Goal: Task Accomplishment & Management: Manage account settings

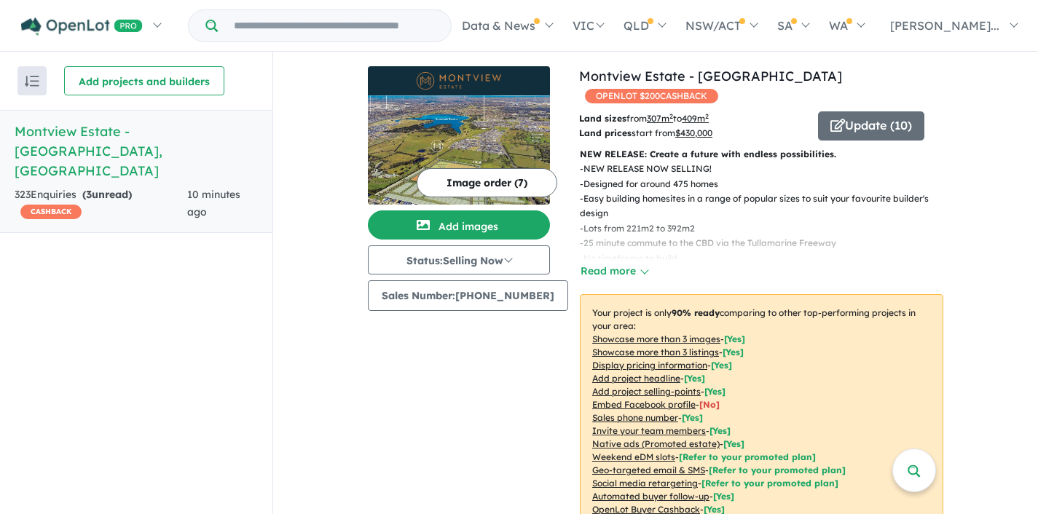
scroll to position [694, 0]
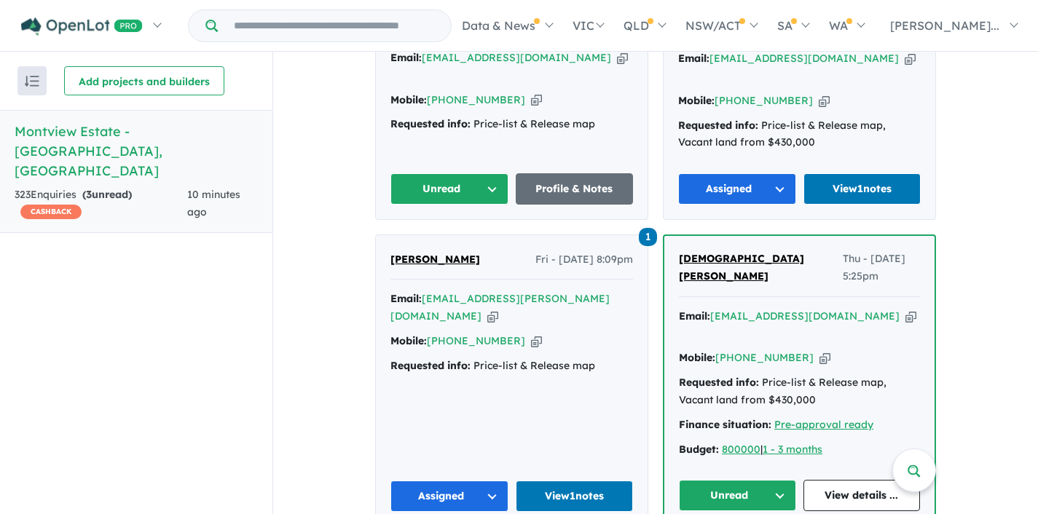
click at [785, 480] on button "Unread" at bounding box center [737, 495] width 117 height 31
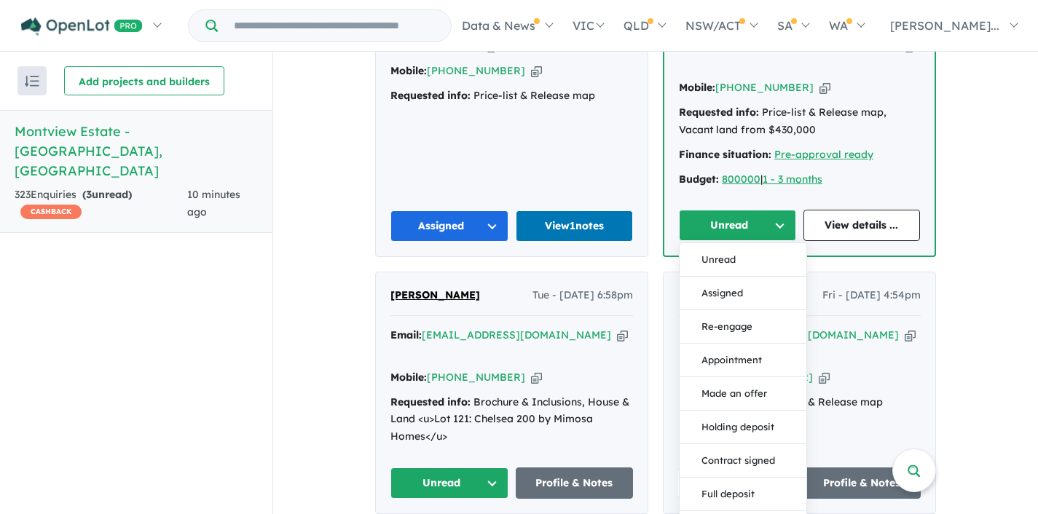
scroll to position [968, 0]
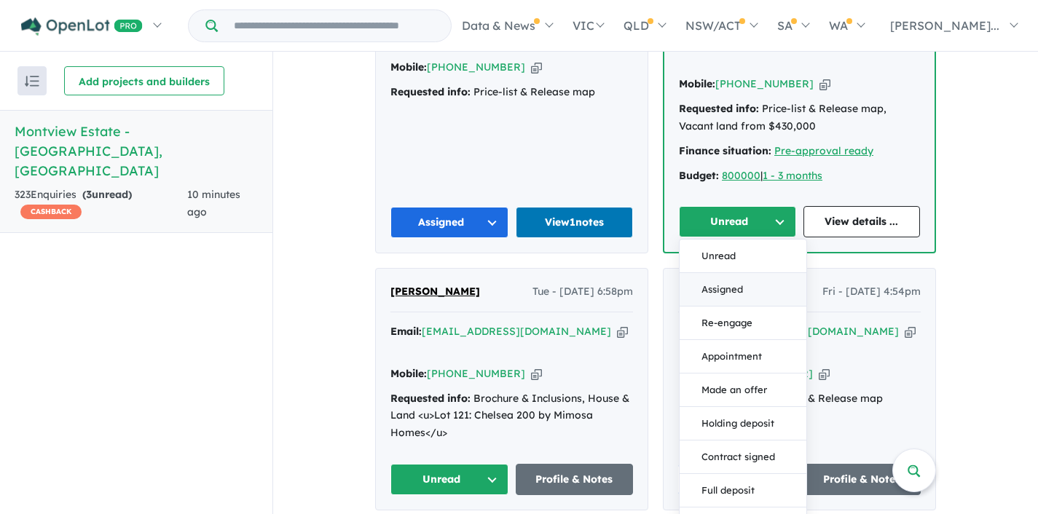
click at [725, 273] on button "Assigned" at bounding box center [743, 290] width 127 height 34
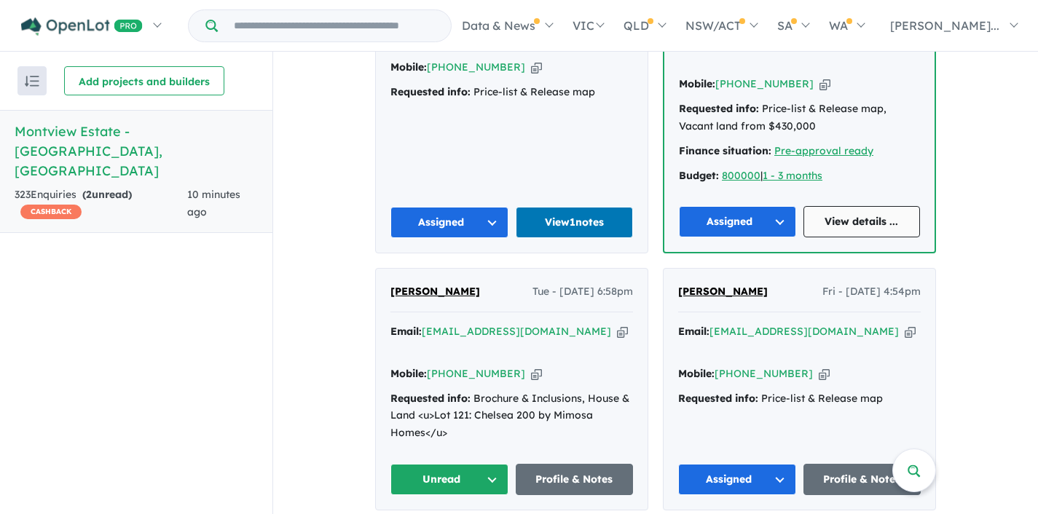
click at [861, 206] on link "View details ..." at bounding box center [862, 221] width 117 height 31
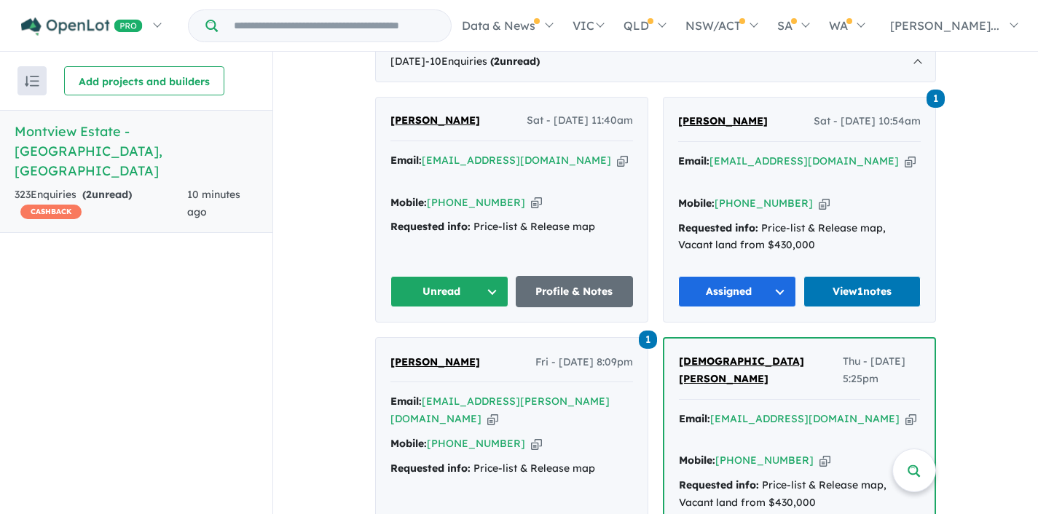
scroll to position [588, 0]
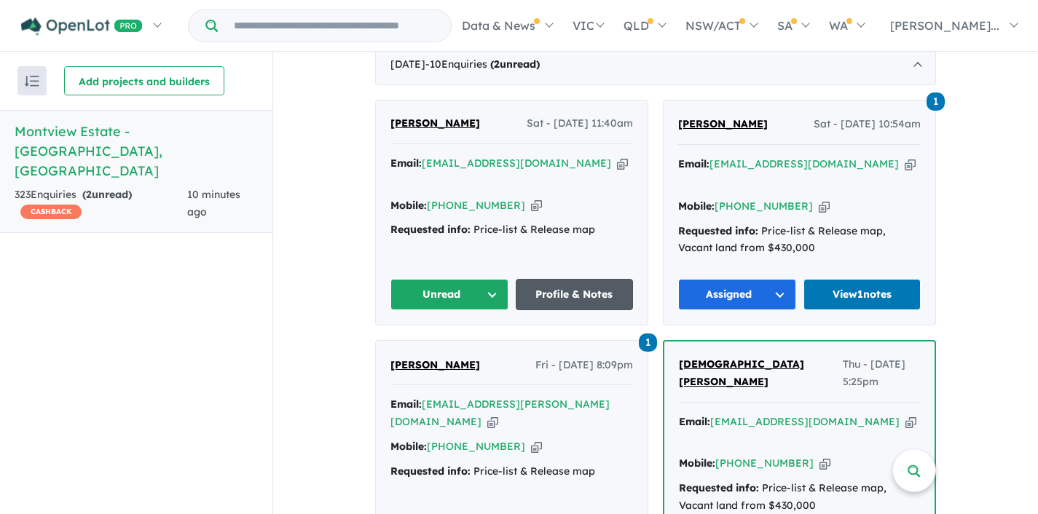
click at [575, 279] on link "Profile & Notes" at bounding box center [575, 294] width 118 height 31
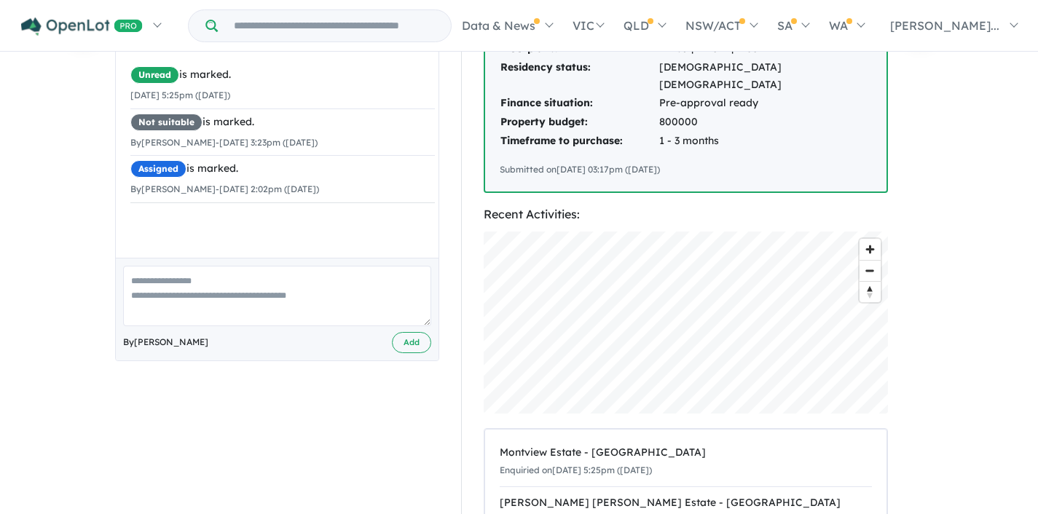
scroll to position [444, 0]
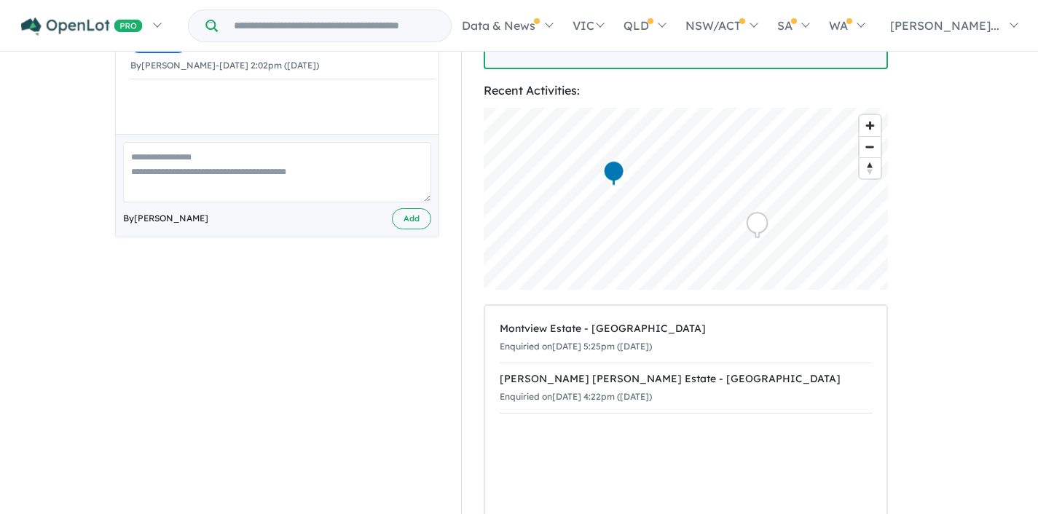
click at [230, 157] on textarea at bounding box center [277, 172] width 308 height 60
type textarea "**********"
click at [414, 208] on button "Add" at bounding box center [411, 218] width 39 height 21
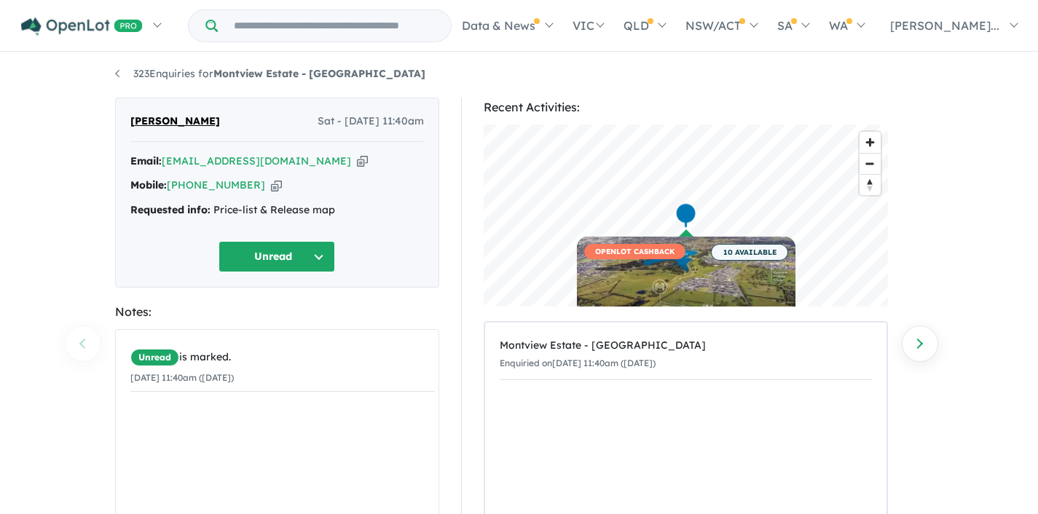
click at [323, 254] on button "Unread" at bounding box center [277, 256] width 117 height 31
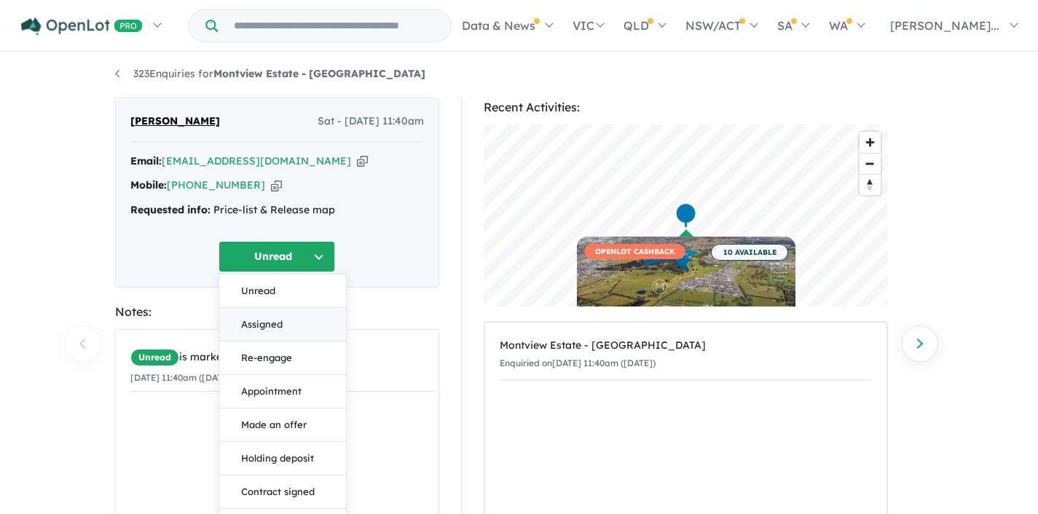
click at [266, 321] on button "Assigned" at bounding box center [282, 325] width 127 height 34
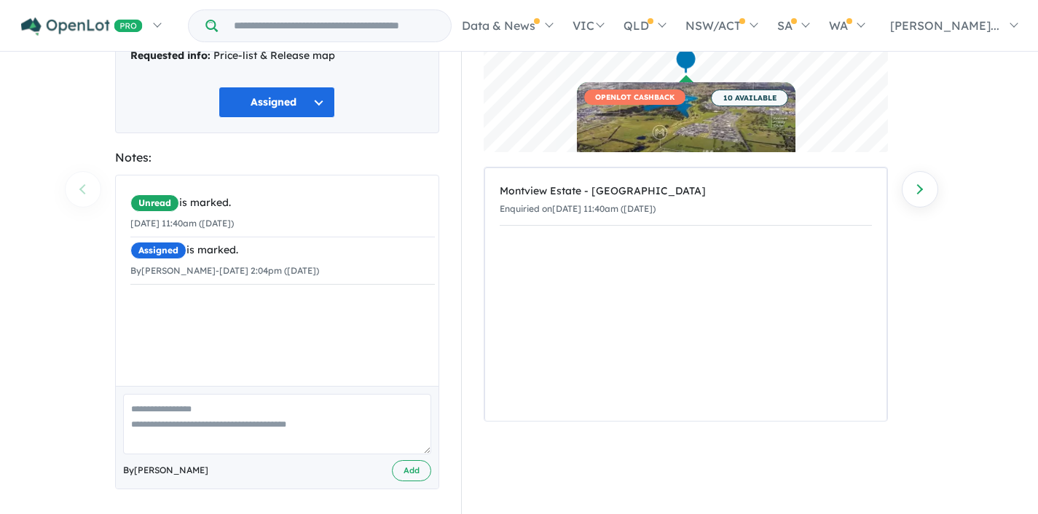
scroll to position [162, 0]
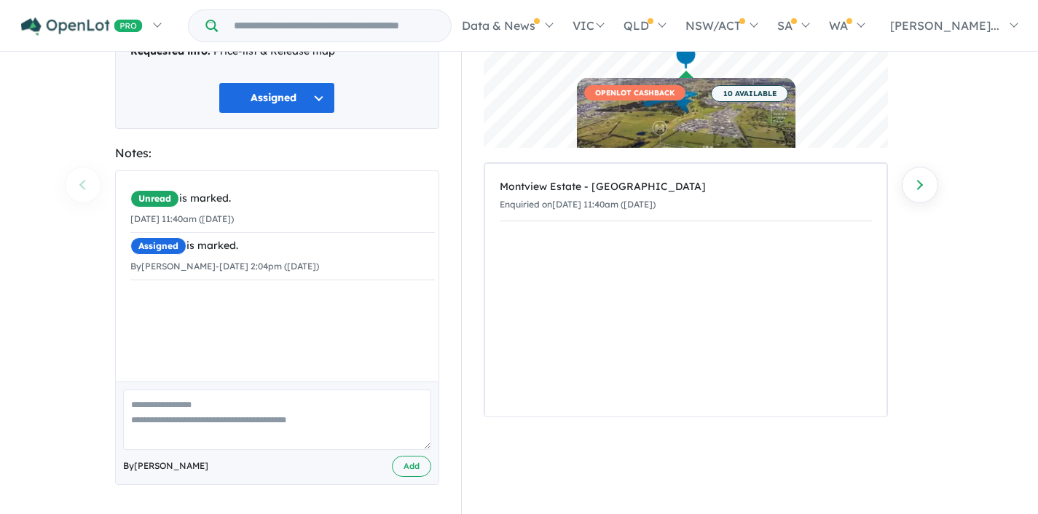
click at [189, 403] on textarea at bounding box center [277, 420] width 308 height 60
type textarea "**********"
click at [409, 471] on button "Add" at bounding box center [411, 466] width 39 height 21
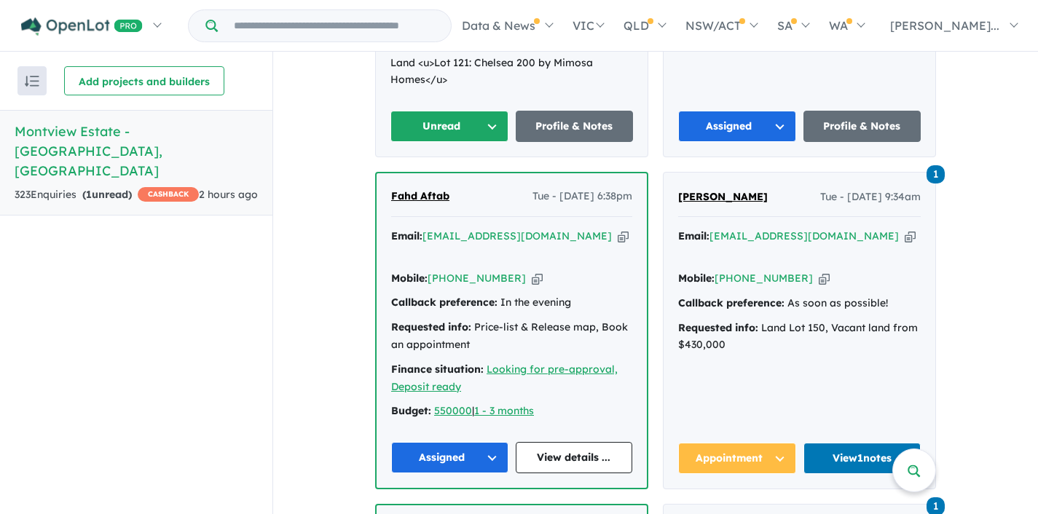
scroll to position [1325, 0]
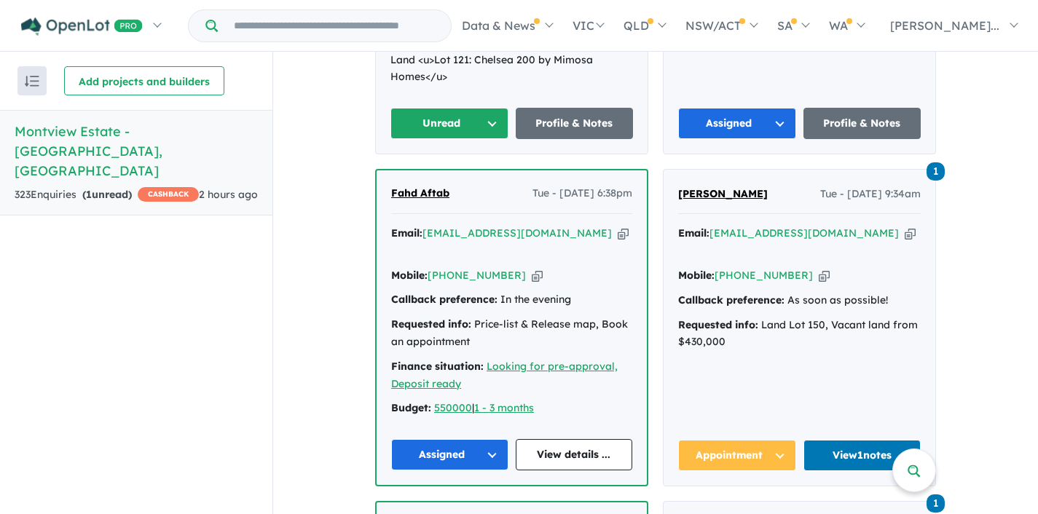
click at [782, 440] on button "Appointment" at bounding box center [737, 455] width 118 height 31
click at [736, 507] on button "Assigned" at bounding box center [742, 524] width 127 height 34
